Goal: Complete application form

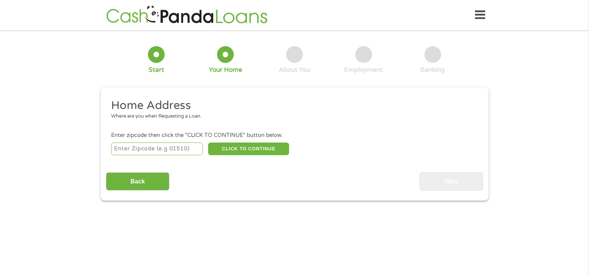
click at [151, 146] on input "number" at bounding box center [157, 148] width 92 height 13
type input "33823"
select select "[US_STATE]"
click at [257, 152] on button "CLICK TO CONTINUE" at bounding box center [248, 148] width 81 height 13
type input "33823"
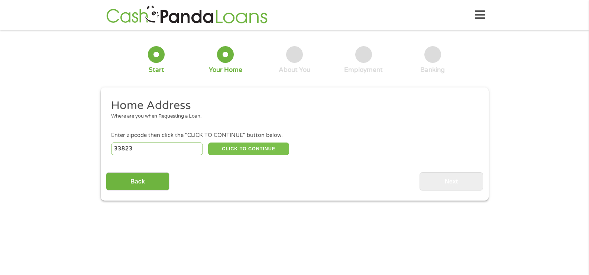
type input "Auburndale"
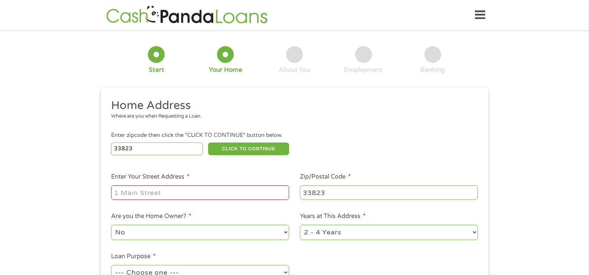
click at [181, 194] on input "Enter Your Street Address *" at bounding box center [200, 192] width 178 height 14
type input "[STREET_ADDRESS][PERSON_NAME]"
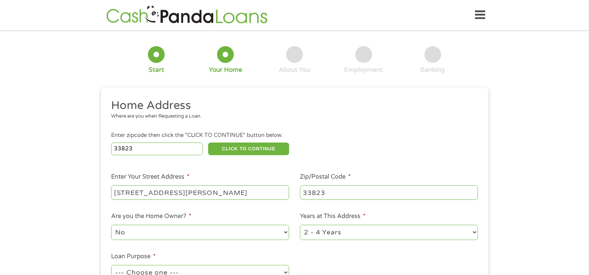
scroll to position [49, 0]
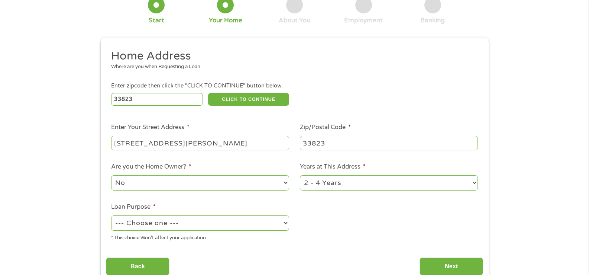
click at [312, 182] on select "1 Year or less 1 - 2 Years 2 - 4 Years Over 4 Years" at bounding box center [389, 182] width 178 height 15
select select "60months"
click at [300, 175] on select "1 Year or less 1 - 2 Years 2 - 4 Years Over 4 Years" at bounding box center [389, 182] width 178 height 15
click at [179, 223] on select "--- Choose one --- Pay Bills Debt Consolidation Home Improvement Major Purchase…" at bounding box center [200, 222] width 178 height 15
select select "other"
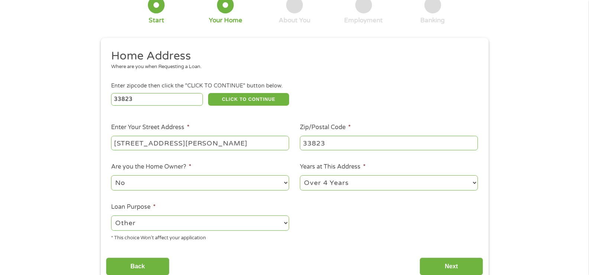
click at [111, 215] on select "--- Choose one --- Pay Bills Debt Consolidation Home Improvement Major Purchase…" at bounding box center [200, 222] width 178 height 15
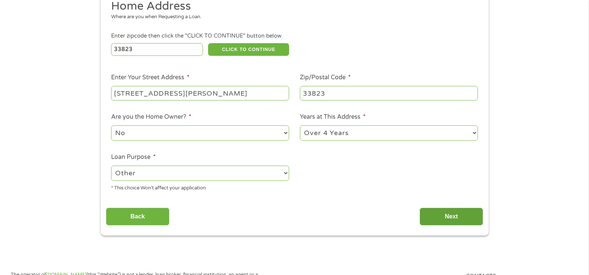
click at [442, 213] on input "Next" at bounding box center [452, 216] width 64 height 18
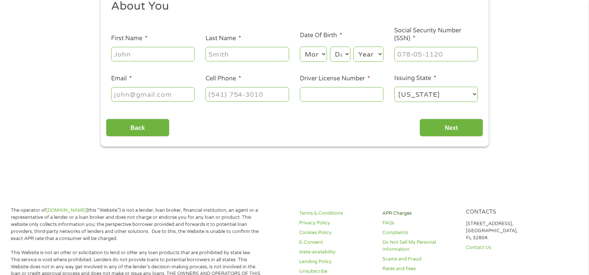
scroll to position [0, 0]
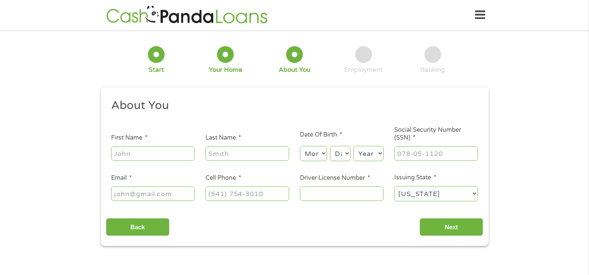
click at [146, 156] on input "First Name *" at bounding box center [153, 153] width 84 height 14
type input "Jessycas"
type input "[PERSON_NAME]"
type input "[EMAIL_ADDRESS][DOMAIN_NAME]"
type input "[PHONE_NUMBER]"
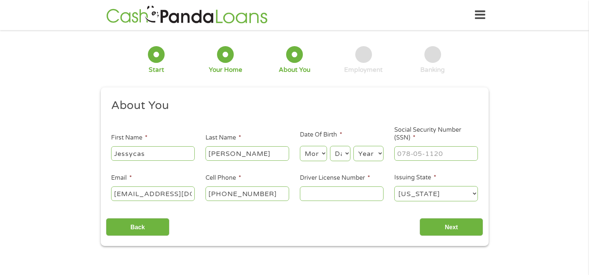
click at [311, 152] on select "Month 1 2 3 4 5 6 7 8 9 10 11 12" at bounding box center [313, 153] width 27 height 15
select select "6"
click at [300, 146] on select "Month 1 2 3 4 5 6 7 8 9 10 11 12" at bounding box center [313, 153] width 27 height 15
click at [340, 156] on select "Day 1 2 3 4 5 6 7 8 9 10 11 12 13 14 15 16 17 18 19 20 21 22 23 24 25 26 27 28 …" at bounding box center [340, 153] width 20 height 15
select select "11"
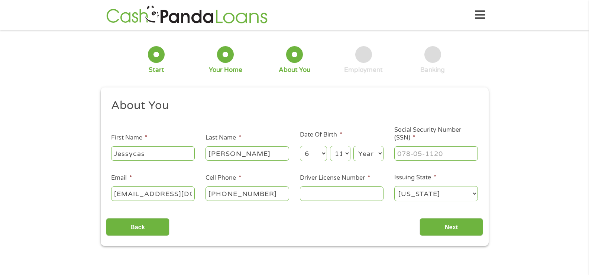
click at [330, 146] on select "Day 1 2 3 4 5 6 7 8 9 10 11 12 13 14 15 16 17 18 19 20 21 22 23 24 25 26 27 28 …" at bounding box center [340, 153] width 20 height 15
click at [360, 152] on select "Year [DATE] 2006 2005 2004 2003 2002 2001 2000 1999 1998 1997 1996 1995 1994 19…" at bounding box center [368, 153] width 30 height 15
select select "1971"
click at [353, 146] on select "Year [DATE] 2006 2005 2004 2003 2002 2001 2000 1999 1998 1997 1996 1995 1994 19…" at bounding box center [368, 153] width 30 height 15
click at [411, 154] on input "___-__-____" at bounding box center [436, 153] width 84 height 14
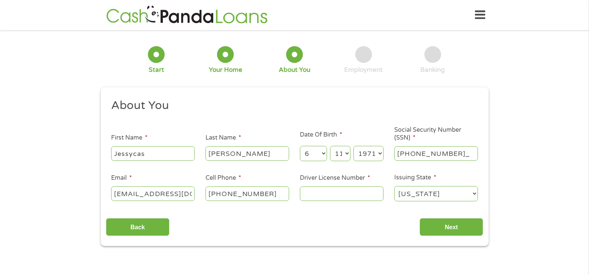
type input "595-12-0487"
drag, startPoint x: 323, startPoint y: 189, endPoint x: 323, endPoint y: 194, distance: 5.2
click at [323, 193] on input "Driver License Number *" at bounding box center [342, 193] width 84 height 14
click at [320, 197] on input "Driver License Number *" at bounding box center [342, 193] width 84 height 14
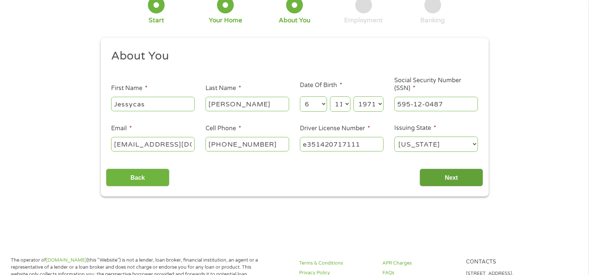
type input "e351420717111"
click at [442, 174] on input "Next" at bounding box center [452, 177] width 64 height 18
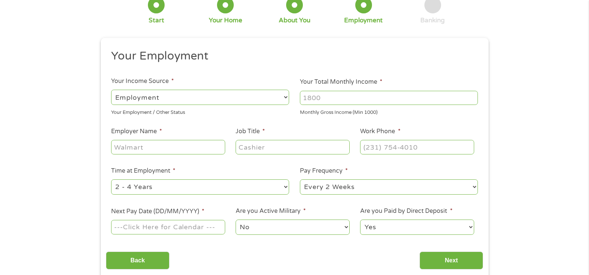
scroll to position [0, 0]
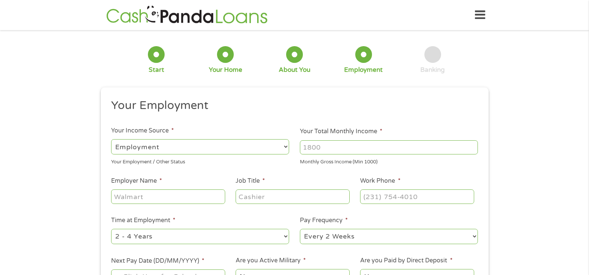
click at [334, 148] on input "Your Total Monthly Income *" at bounding box center [389, 147] width 178 height 14
click at [324, 148] on input "Your Total Monthly Income *" at bounding box center [389, 147] width 178 height 14
type input "2"
type input "4000"
click at [155, 198] on input "Employer Name *" at bounding box center [168, 196] width 114 height 14
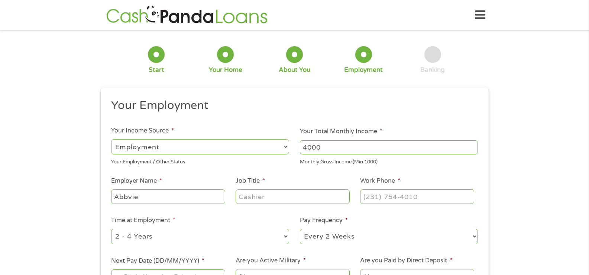
type input "Abbvie"
click at [262, 195] on input "Job Title *" at bounding box center [293, 196] width 114 height 14
type input "Insurance Specialist"
type input "(___) ___-____"
drag, startPoint x: 383, startPoint y: 191, endPoint x: 383, endPoint y: 195, distance: 4.1
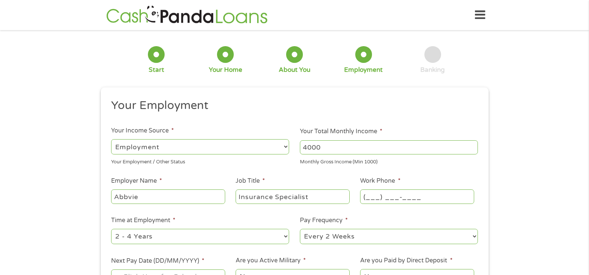
click at [383, 194] on input "(___) ___-____" at bounding box center [417, 196] width 114 height 14
type input "(800) ___-____"
click at [352, 147] on input "4000" at bounding box center [389, 147] width 178 height 14
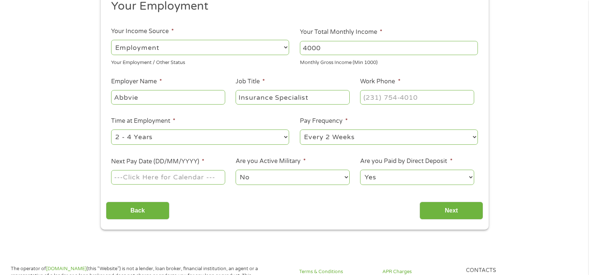
scroll to position [149, 0]
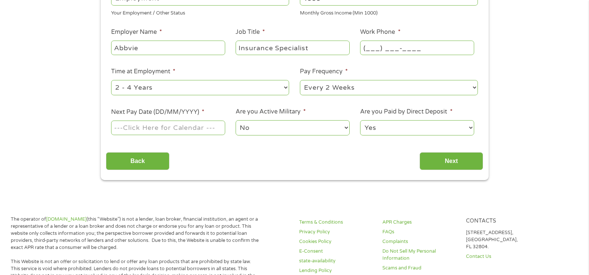
click at [386, 45] on input "(___) ___-____" at bounding box center [417, 48] width 114 height 14
click at [368, 49] on input "(___) 800-2555" at bounding box center [417, 48] width 114 height 14
click at [389, 46] on input "[PHONE_NUMBER]" at bounding box center [417, 48] width 114 height 14
drag, startPoint x: 384, startPoint y: 47, endPoint x: 425, endPoint y: 50, distance: 41.0
click at [425, 50] on input "[PHONE_NUMBER]" at bounding box center [417, 48] width 114 height 14
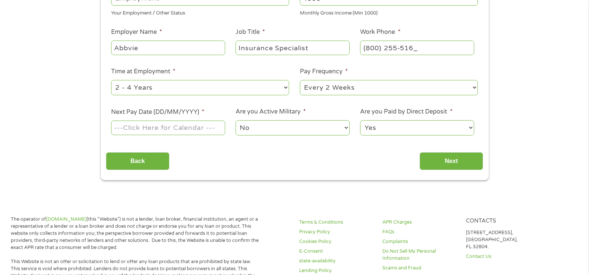
type input "[PHONE_NUMBER]"
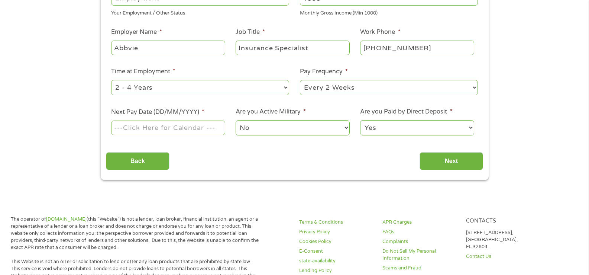
click at [171, 132] on input "Next Pay Date (DD/MM/YYYY) *" at bounding box center [168, 127] width 114 height 14
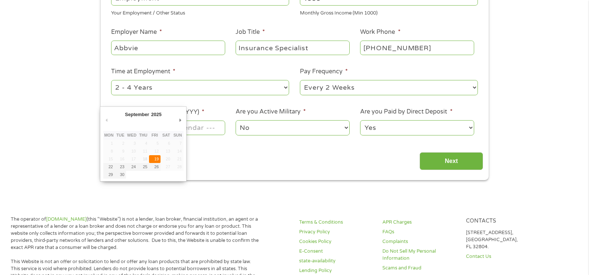
type input "[DATE]"
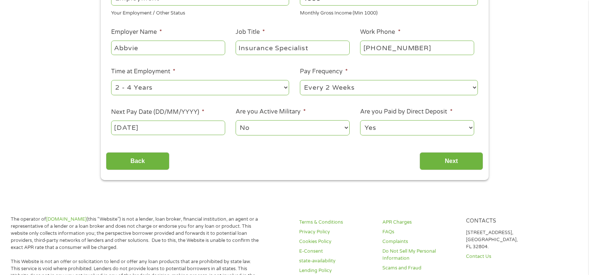
click at [275, 125] on select "No Yes" at bounding box center [293, 127] width 114 height 15
click at [273, 125] on select "No Yes" at bounding box center [293, 127] width 114 height 15
click at [449, 163] on input "Next" at bounding box center [452, 161] width 64 height 18
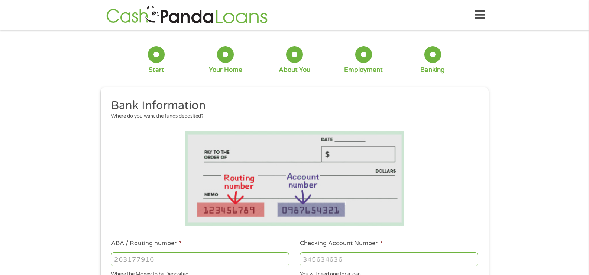
scroll to position [99, 0]
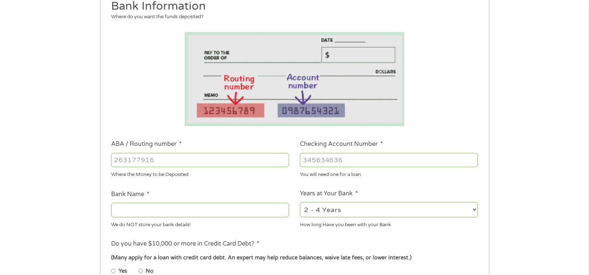
click at [163, 161] on input "ABA / Routing number *" at bounding box center [200, 160] width 178 height 14
type input "266086554"
type input "CITIBANK"
type input "266086554"
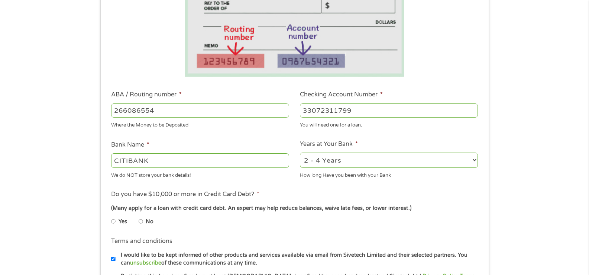
type input "33072311799"
click at [321, 159] on select "2 - 4 Years 6 - 12 Months 1 - 2 Years Over 4 Years" at bounding box center [389, 159] width 178 height 15
select select "24months"
click at [300, 152] on select "2 - 4 Years 6 - 12 Months 1 - 2 Years Over 4 Years" at bounding box center [389, 159] width 178 height 15
click at [142, 222] on input "No" at bounding box center [141, 221] width 4 height 12
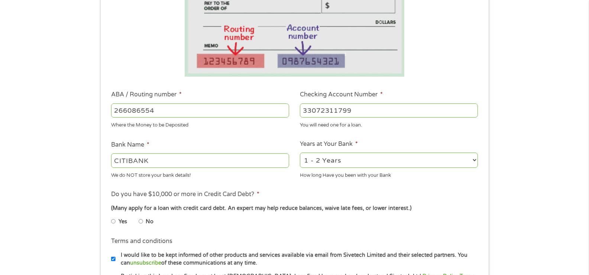
radio input "true"
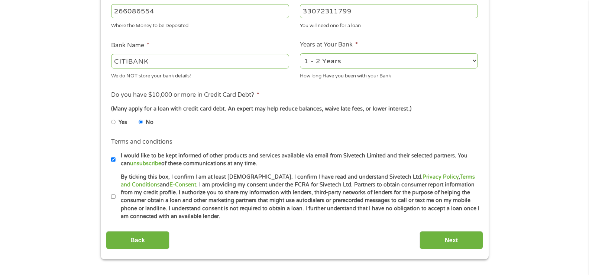
scroll to position [297, 0]
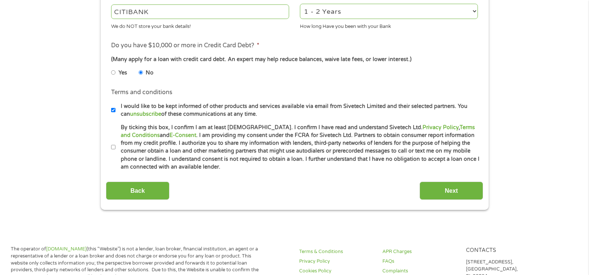
click at [113, 147] on input "By ticking this box, I confirm I am at least [DEMOGRAPHIC_DATA]. I confirm I ha…" at bounding box center [113, 147] width 4 height 12
checkbox input "true"
click at [451, 191] on input "Next" at bounding box center [452, 190] width 64 height 18
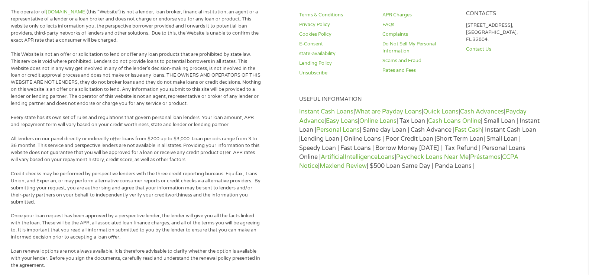
scroll to position [0, 0]
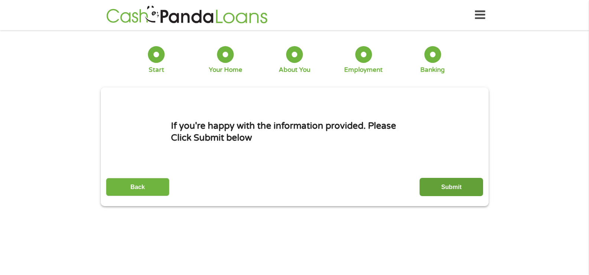
click at [450, 187] on input "Submit" at bounding box center [452, 187] width 64 height 18
